Goal: Transaction & Acquisition: Purchase product/service

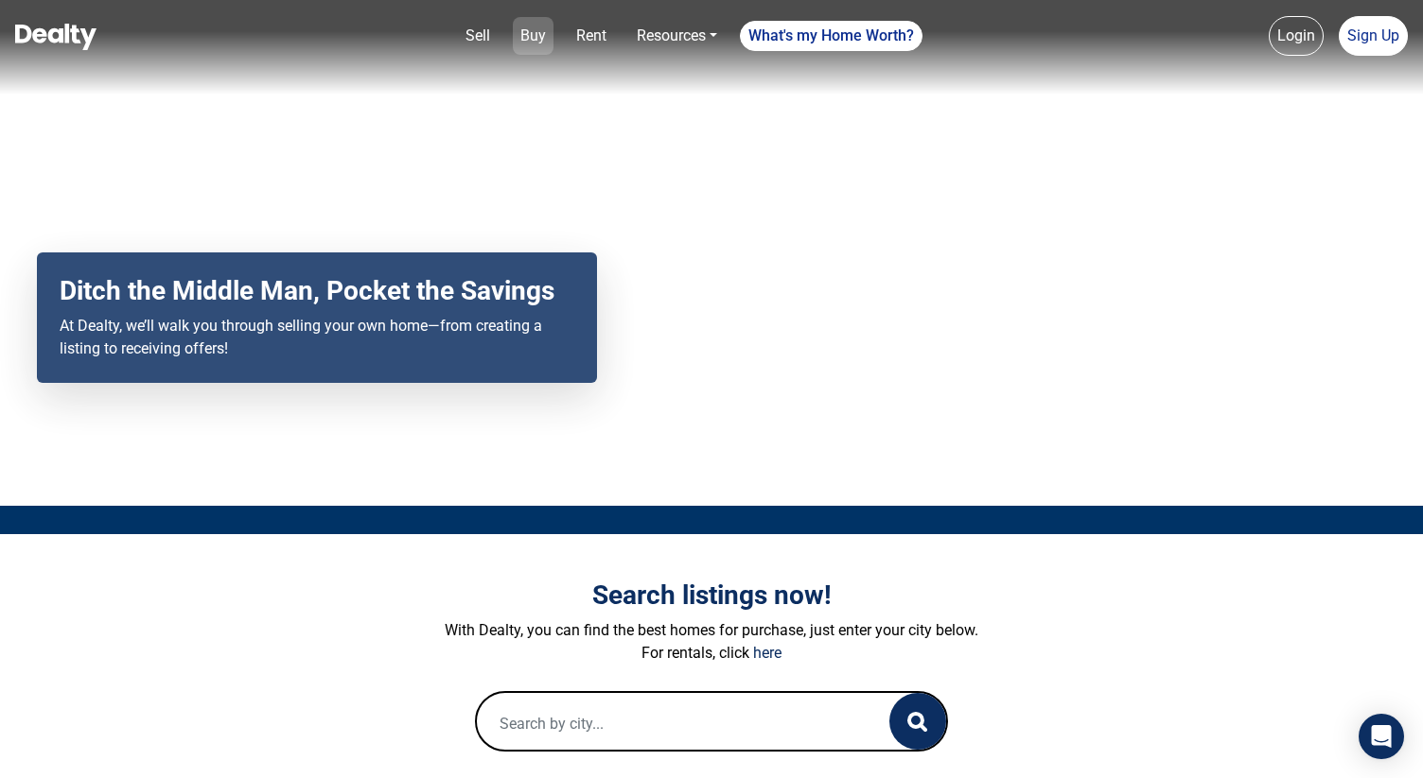
click at [536, 33] on link "Buy" at bounding box center [533, 36] width 41 height 38
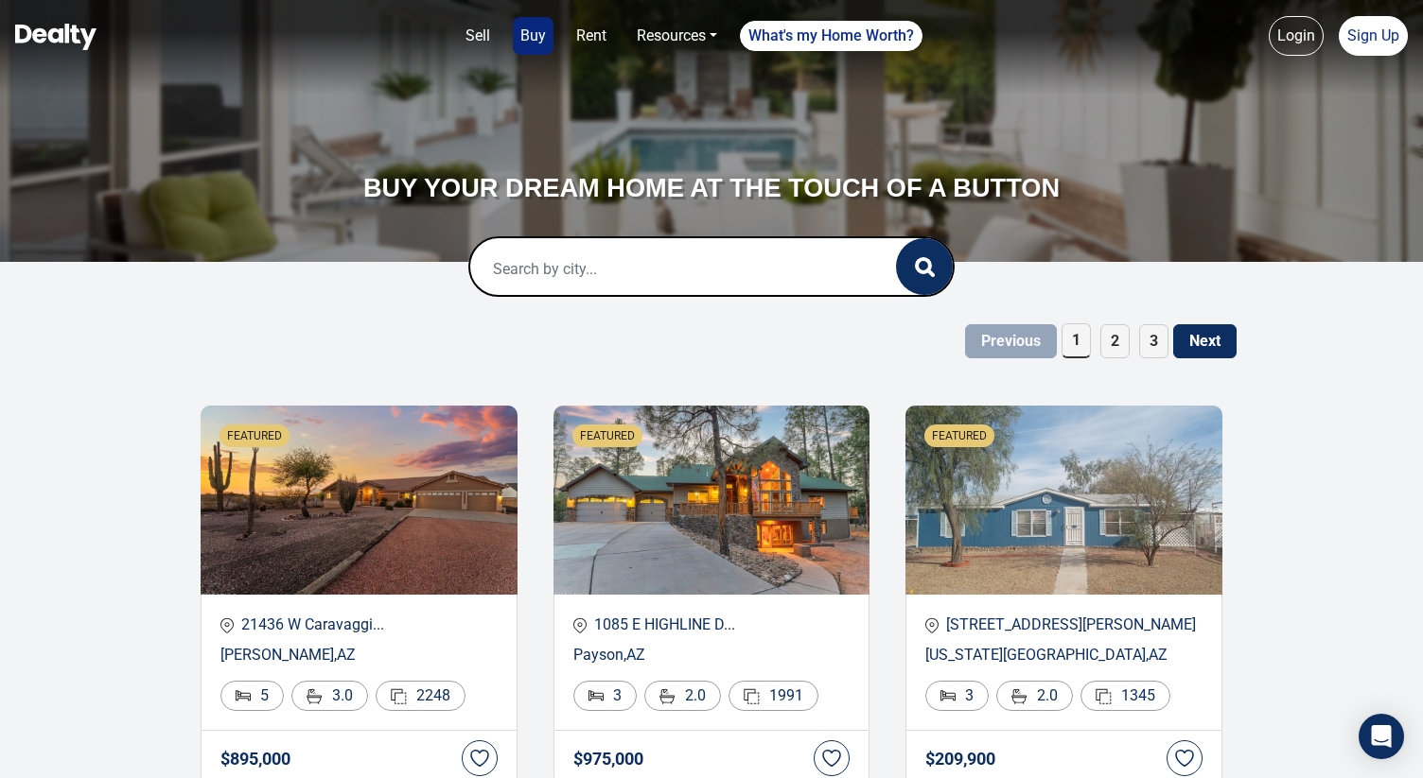
click at [593, 278] on input "text" at bounding box center [663, 268] width 387 height 61
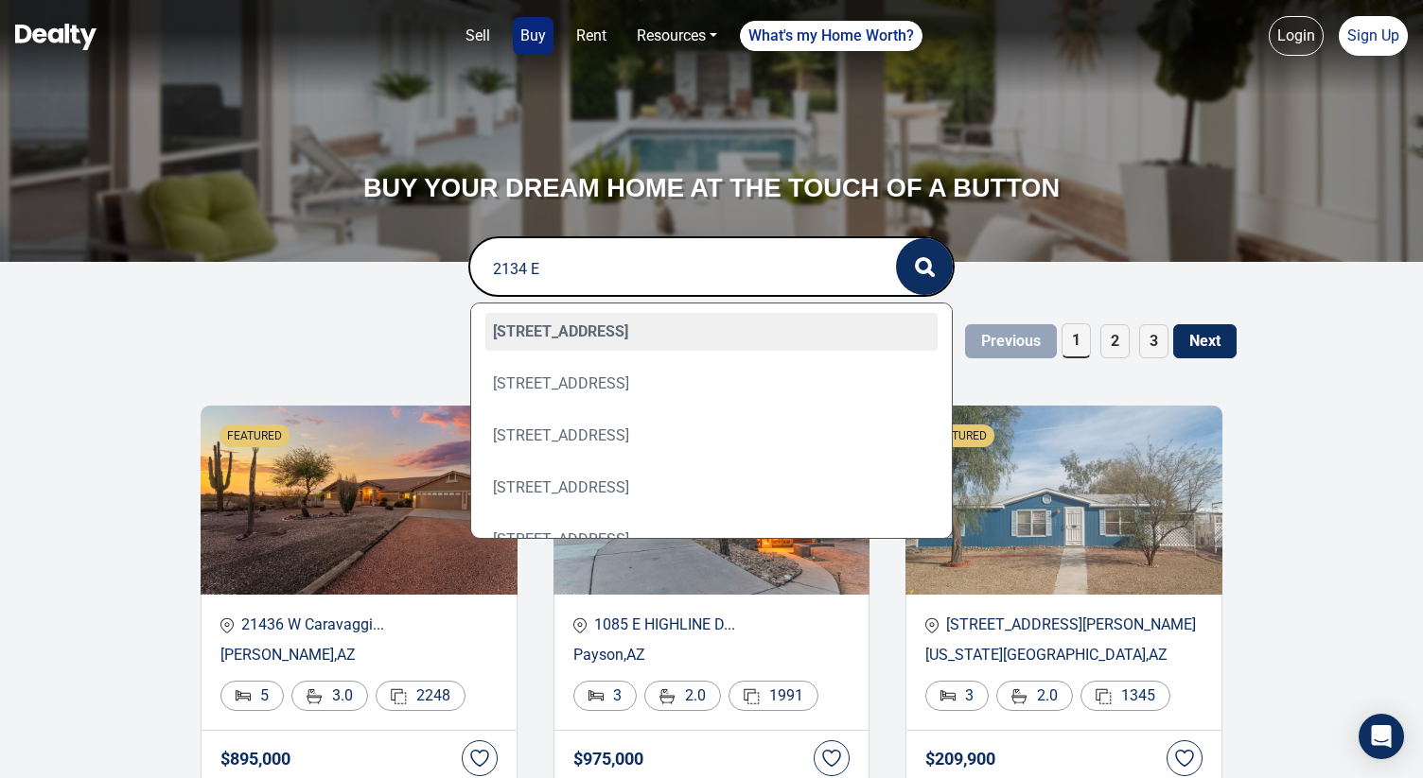
click at [582, 276] on input "2134 E" at bounding box center [663, 268] width 387 height 61
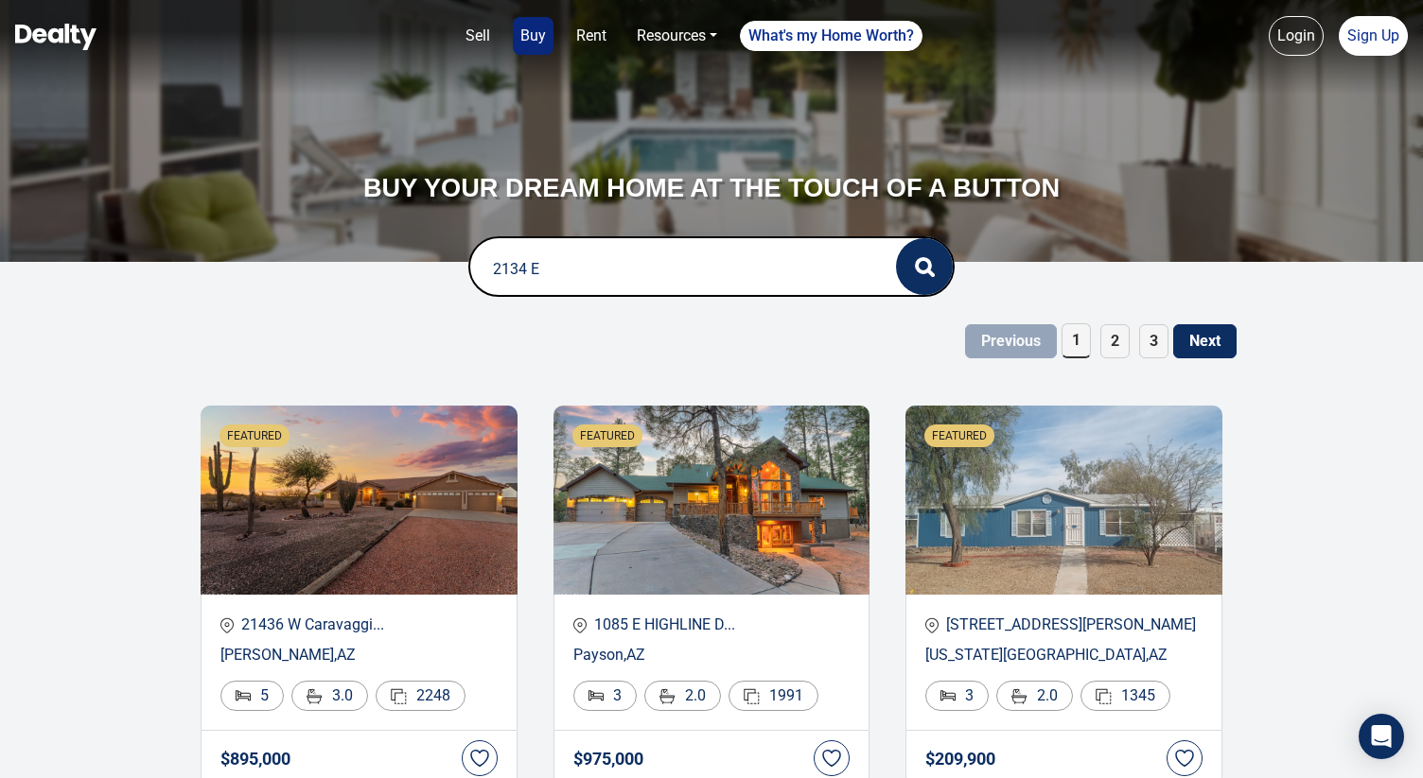
click at [582, 276] on input "2134 E" at bounding box center [663, 268] width 387 height 61
type input "220 w 15th"
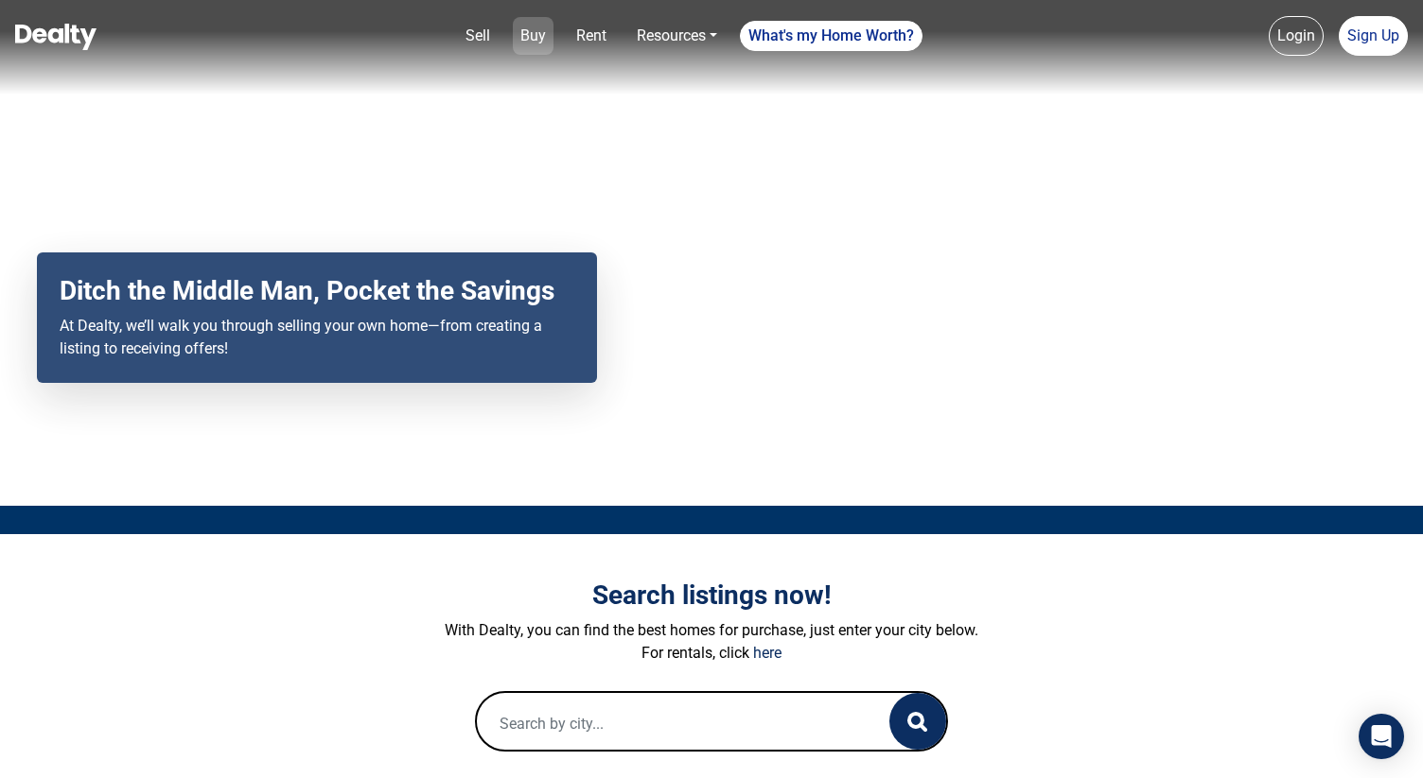
click at [537, 36] on link "Buy" at bounding box center [533, 36] width 41 height 38
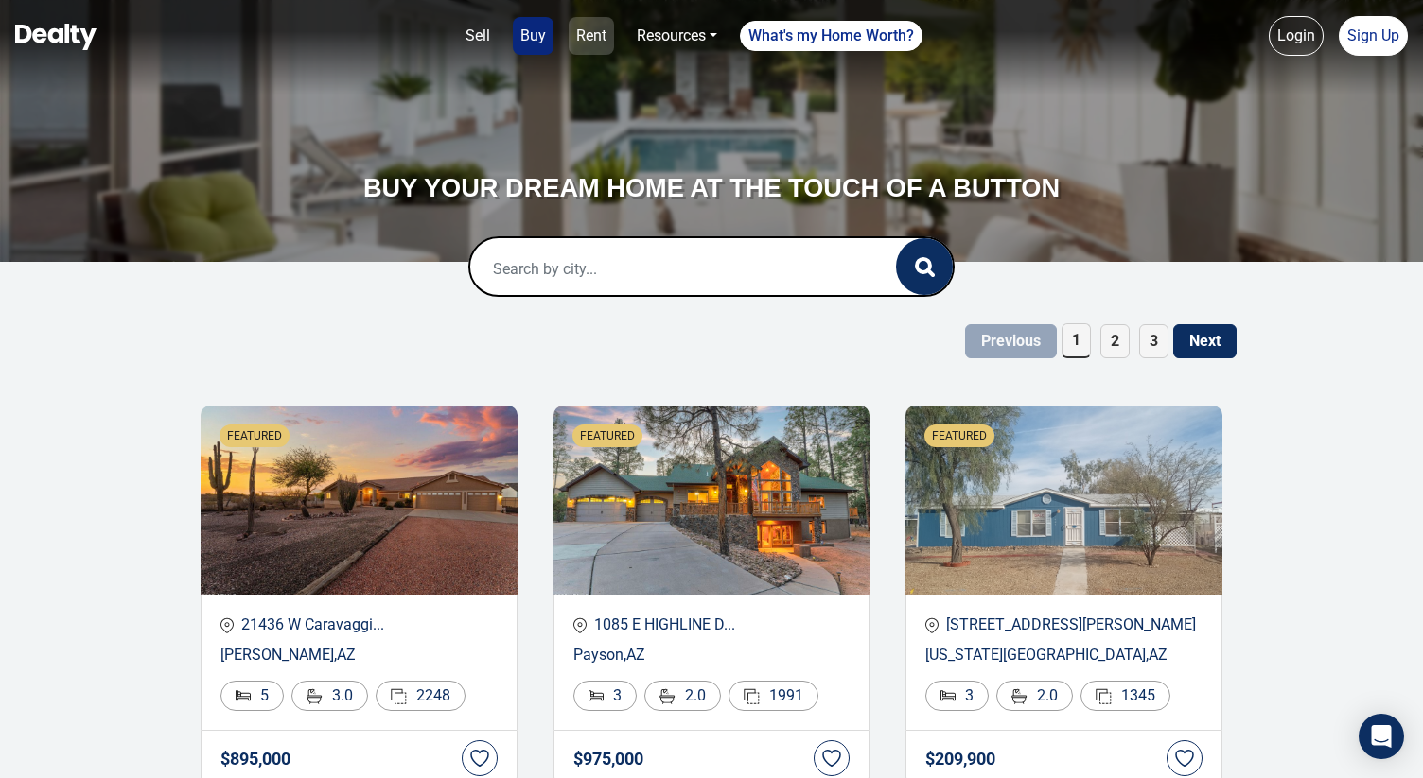
click at [599, 43] on link "Rent" at bounding box center [590, 36] width 45 height 38
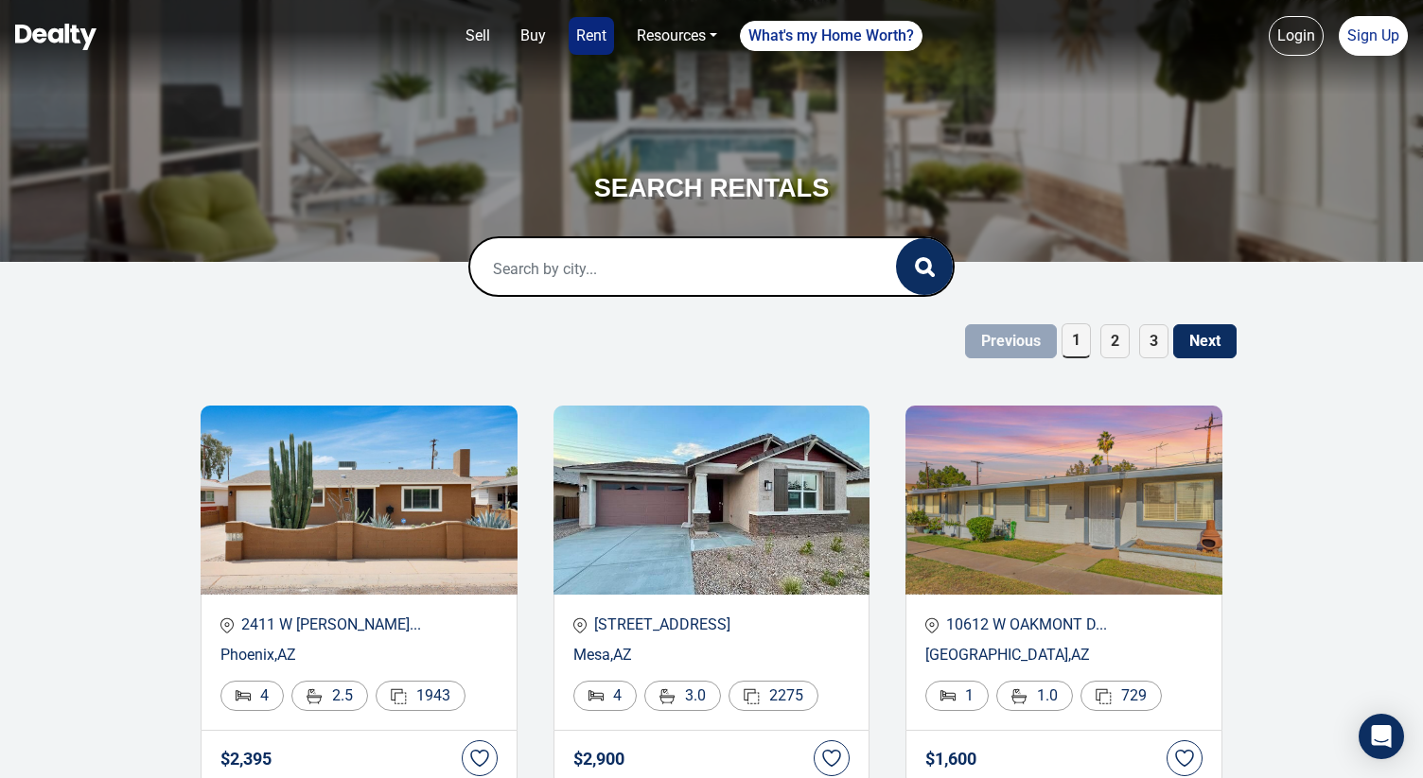
click at [657, 284] on input "text" at bounding box center [663, 268] width 387 height 61
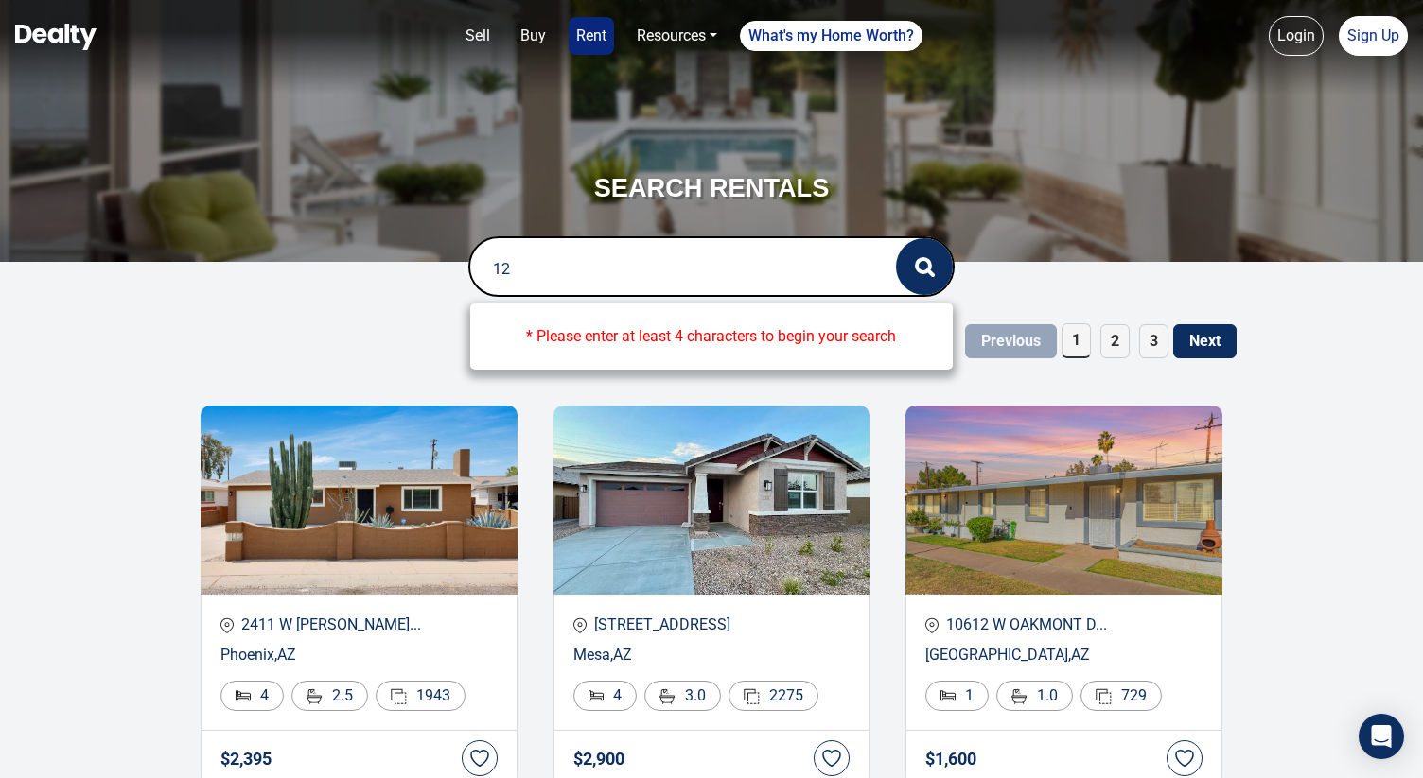
type input "1"
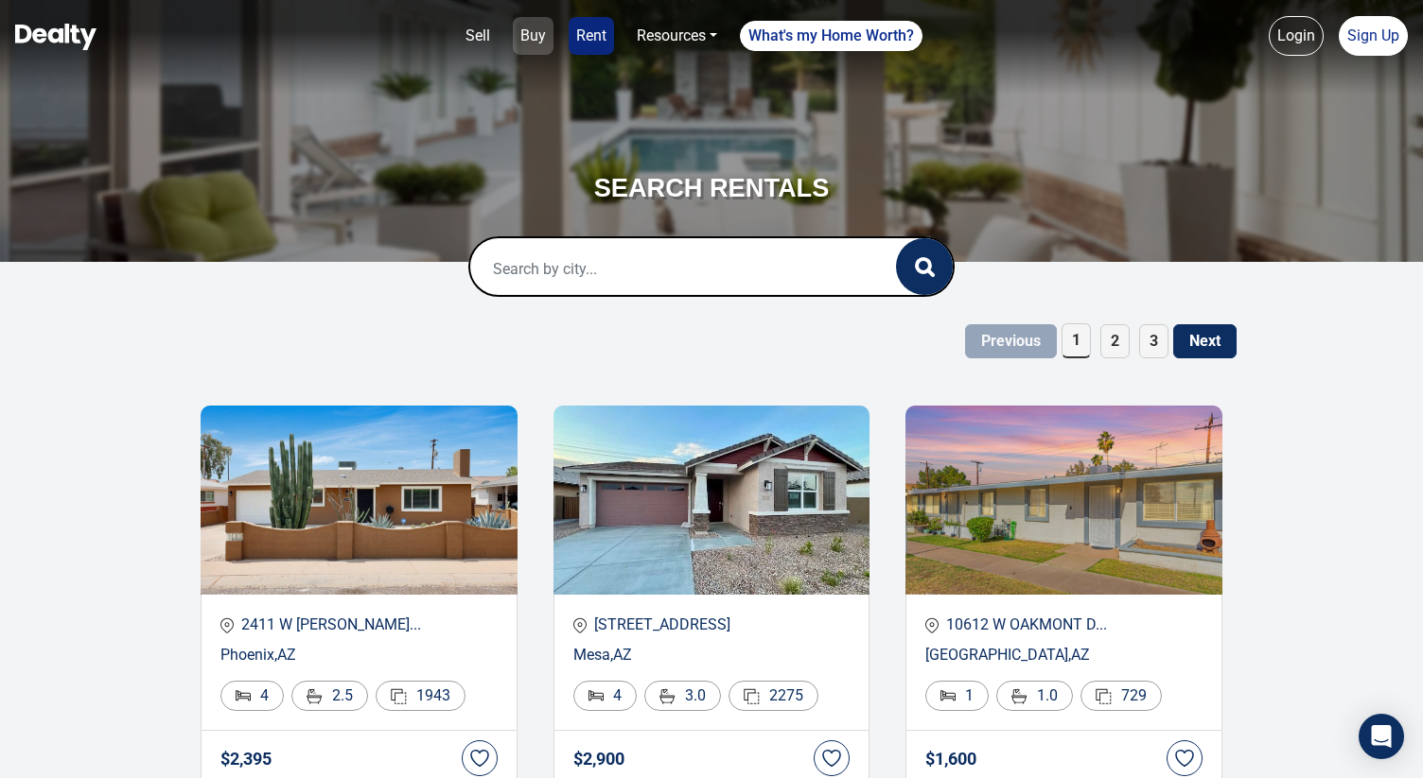
click at [529, 48] on link "Buy" at bounding box center [533, 36] width 41 height 38
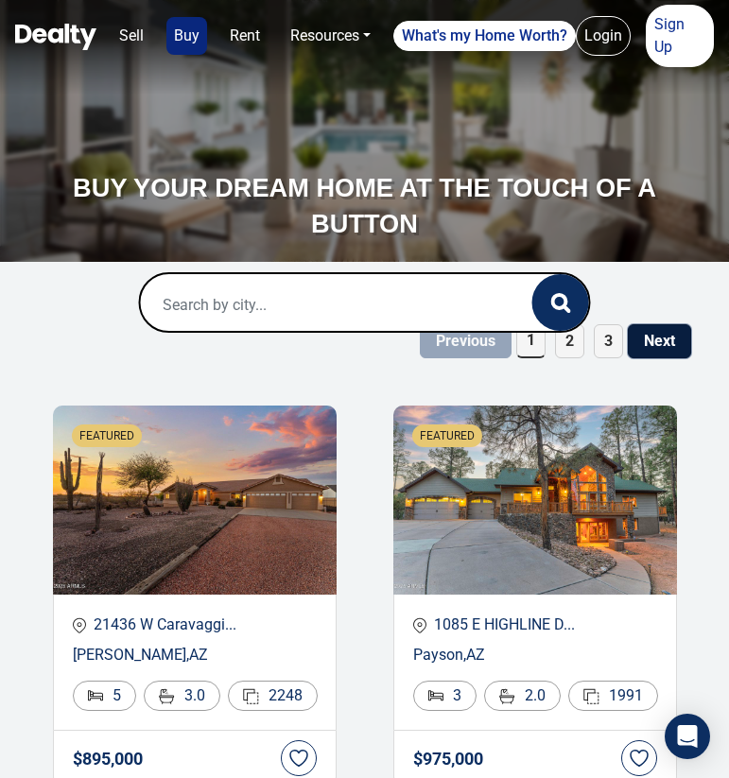
click at [665, 343] on button "Next" at bounding box center [659, 341] width 63 height 34
click at [470, 350] on button "Previous" at bounding box center [466, 341] width 92 height 34
click at [403, 299] on input "text" at bounding box center [319, 304] width 359 height 61
type input "12295"
